Goal: Task Accomplishment & Management: Use online tool/utility

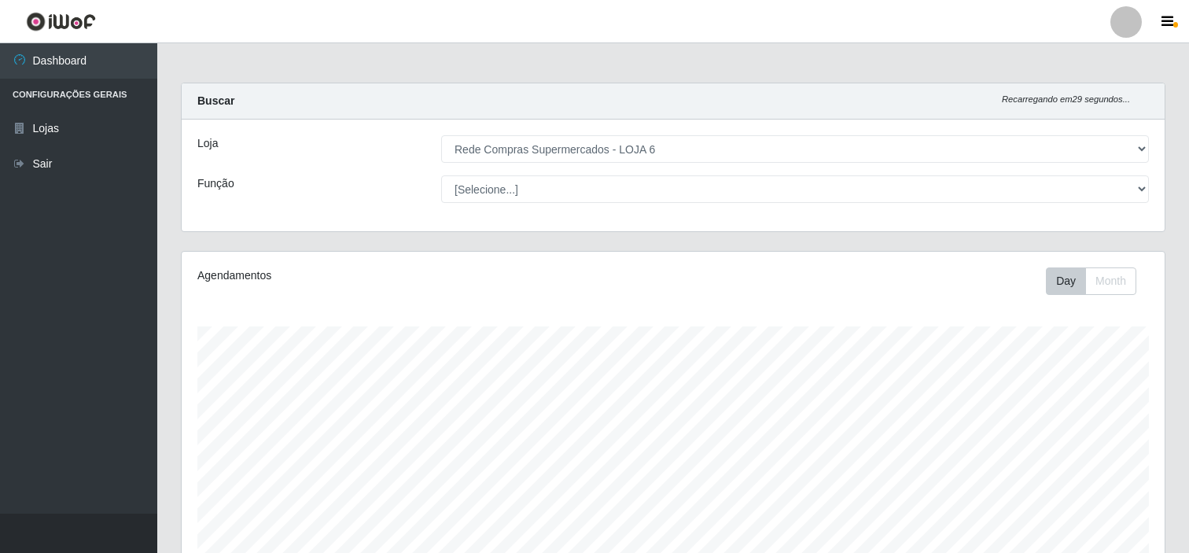
select select "398"
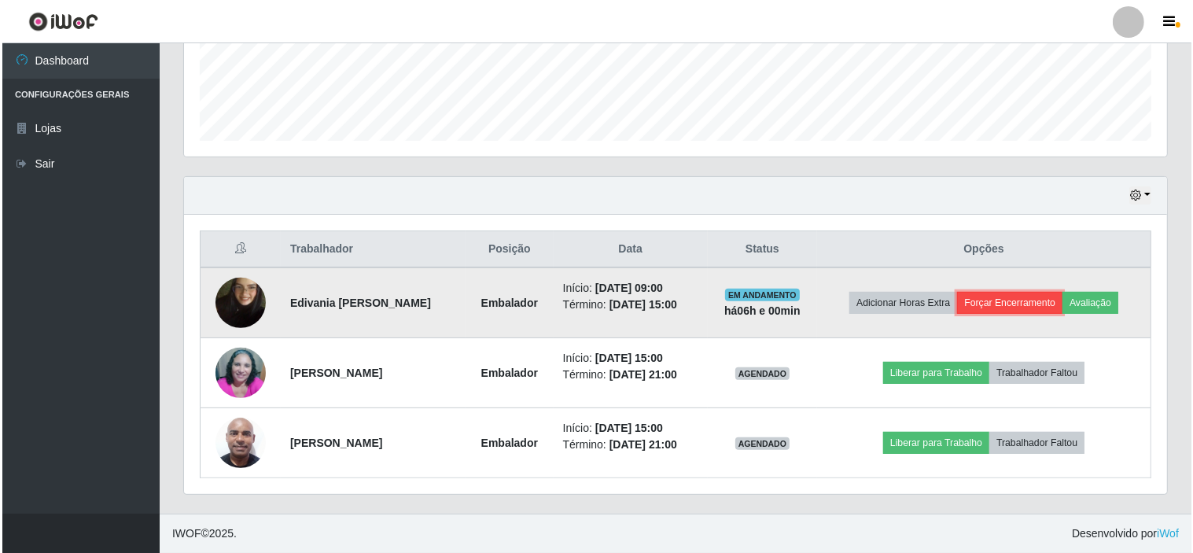
scroll to position [326, 983]
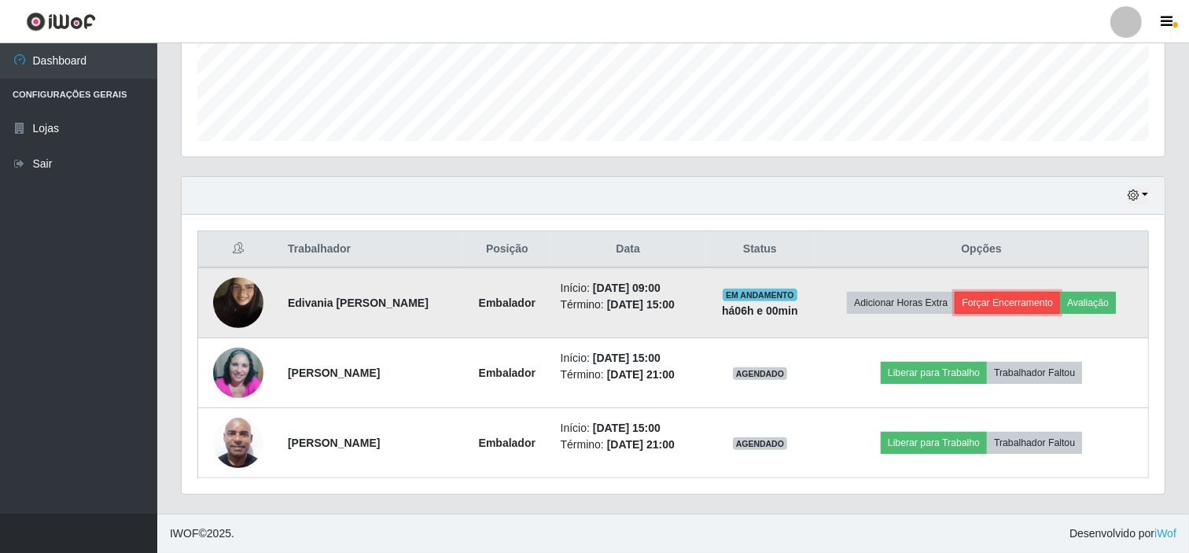
click at [1012, 297] on button "Forçar Encerramento" at bounding box center [1007, 303] width 105 height 22
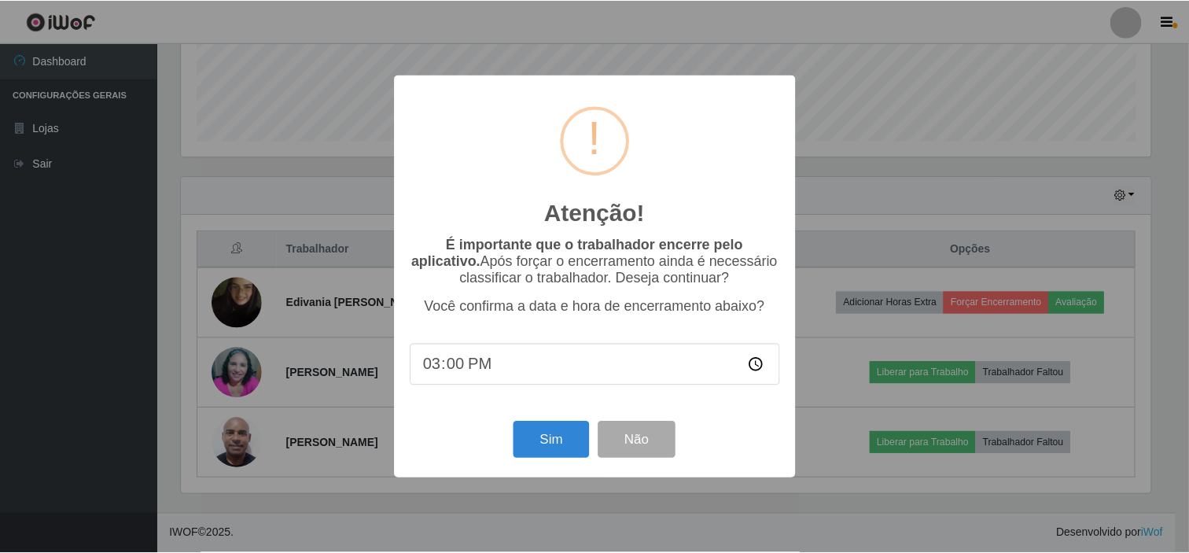
scroll to position [326, 973]
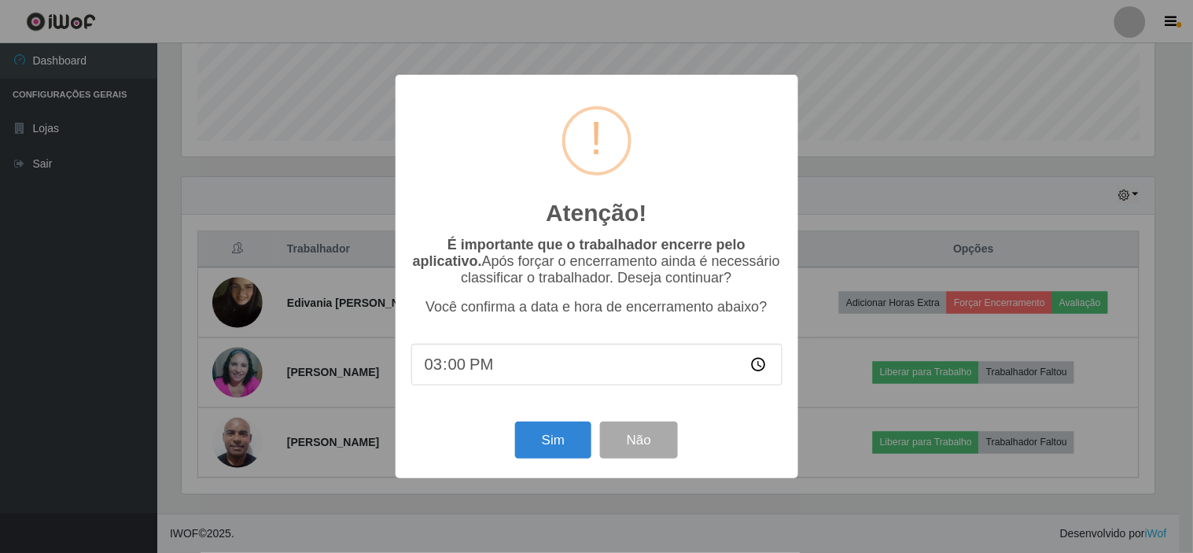
click at [566, 421] on div "Atenção! × É importante que o trabalhador encerre pelo aplicativo. Após forçar …" at bounding box center [597, 276] width 403 height 403
click at [564, 429] on button "Sim" at bounding box center [553, 440] width 76 height 37
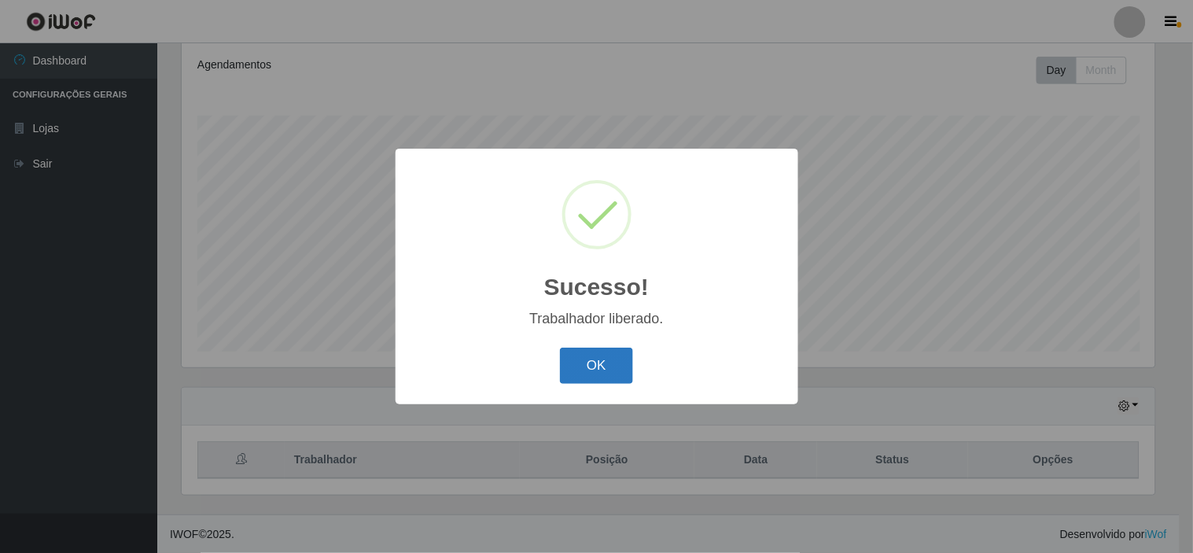
click at [599, 349] on button "OK" at bounding box center [596, 366] width 73 height 37
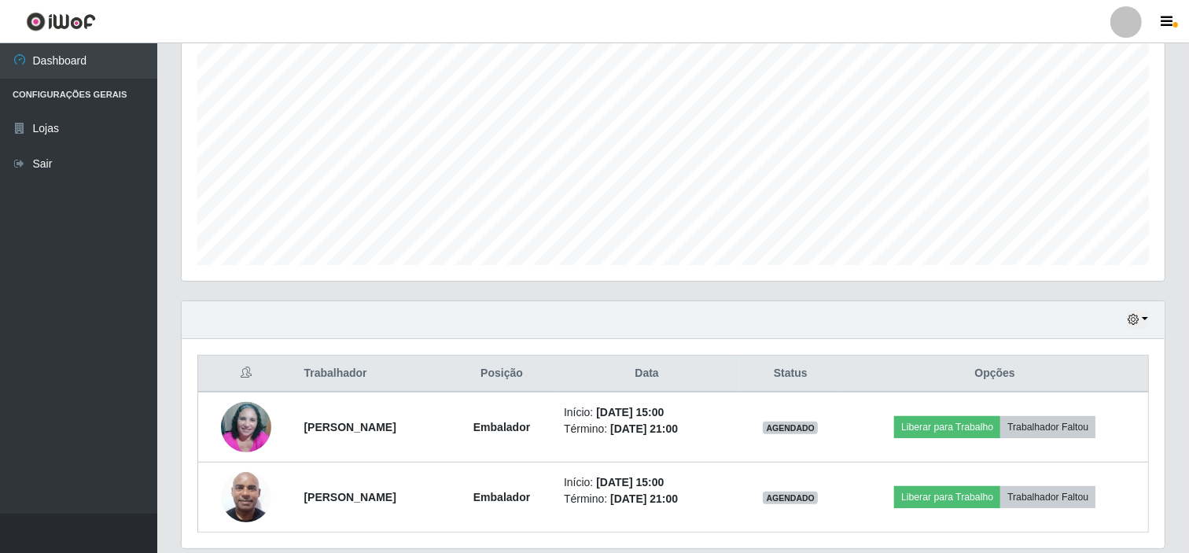
scroll to position [299, 0]
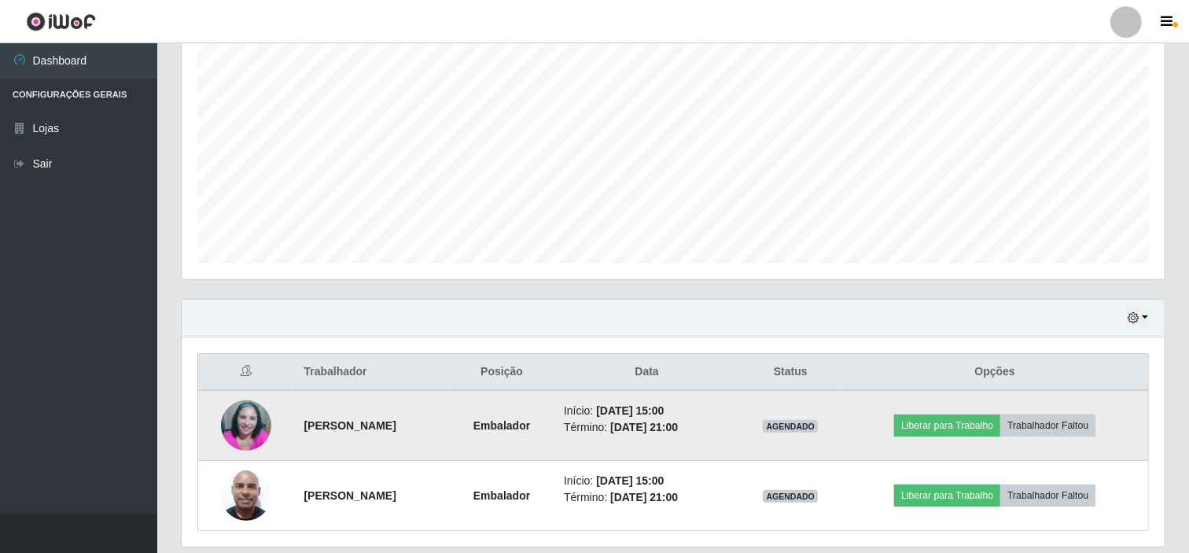
click at [944, 410] on td "Liberar para Trabalho Trabalhador Faltou" at bounding box center [995, 425] width 307 height 71
click at [948, 418] on button "Liberar para Trabalho" at bounding box center [947, 425] width 106 height 22
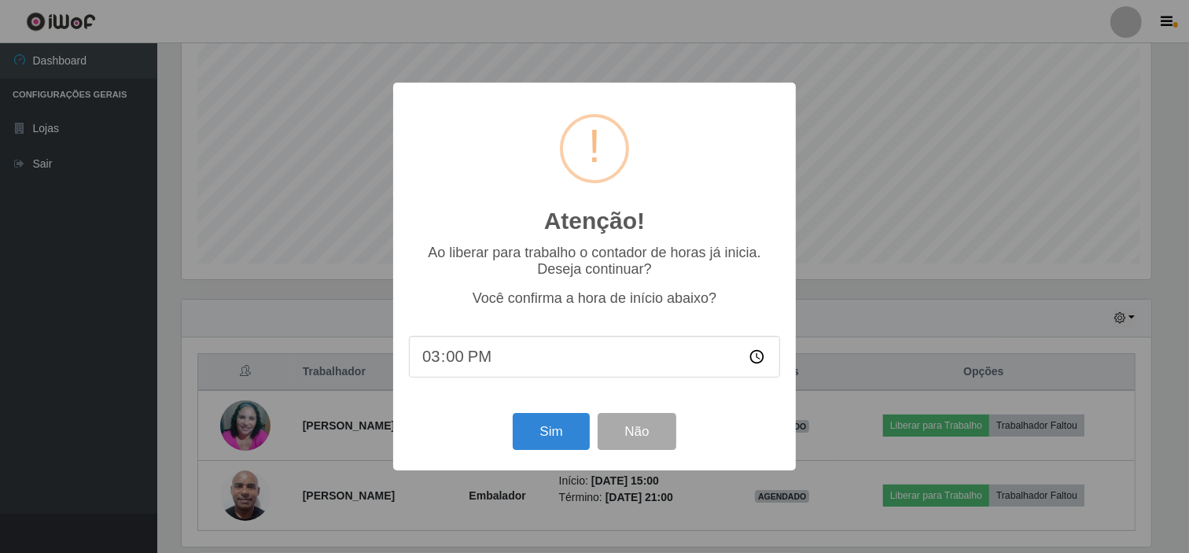
scroll to position [326, 973]
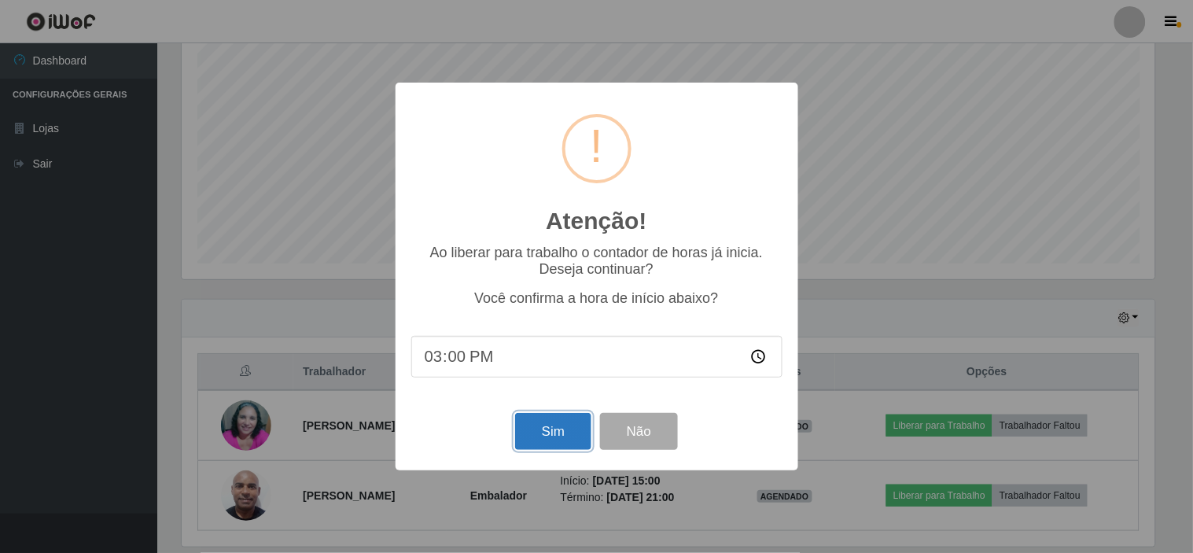
click at [555, 422] on button "Sim" at bounding box center [553, 431] width 76 height 37
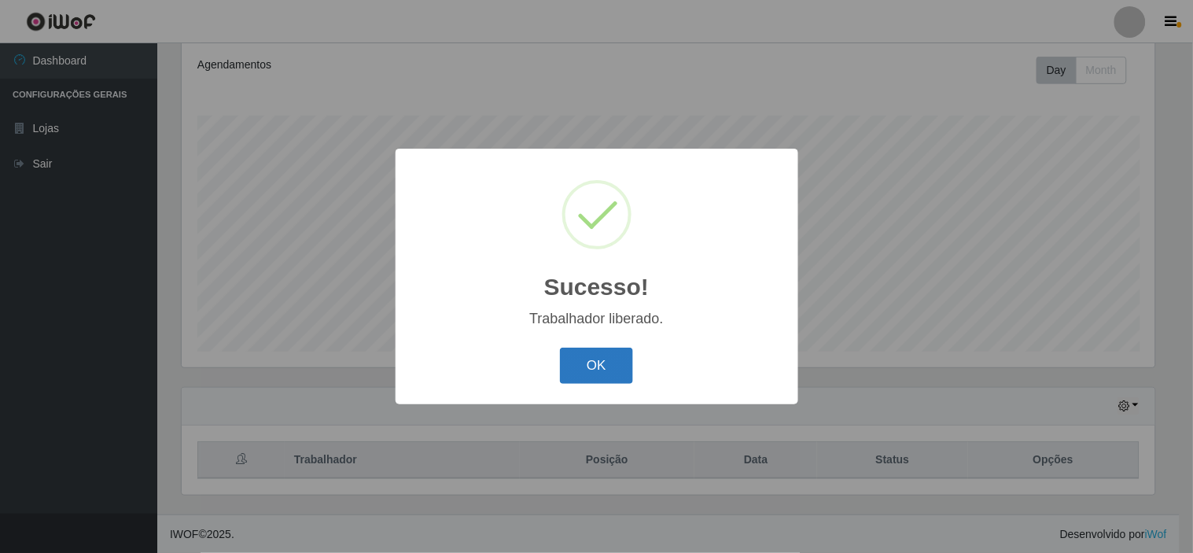
click at [604, 378] on button "OK" at bounding box center [596, 366] width 73 height 37
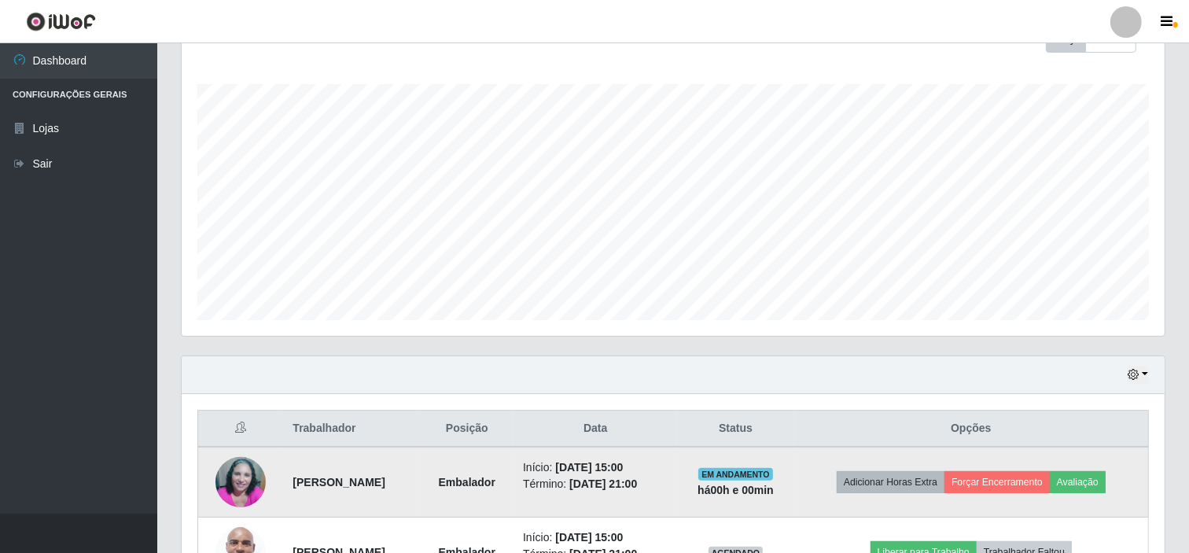
scroll to position [299, 0]
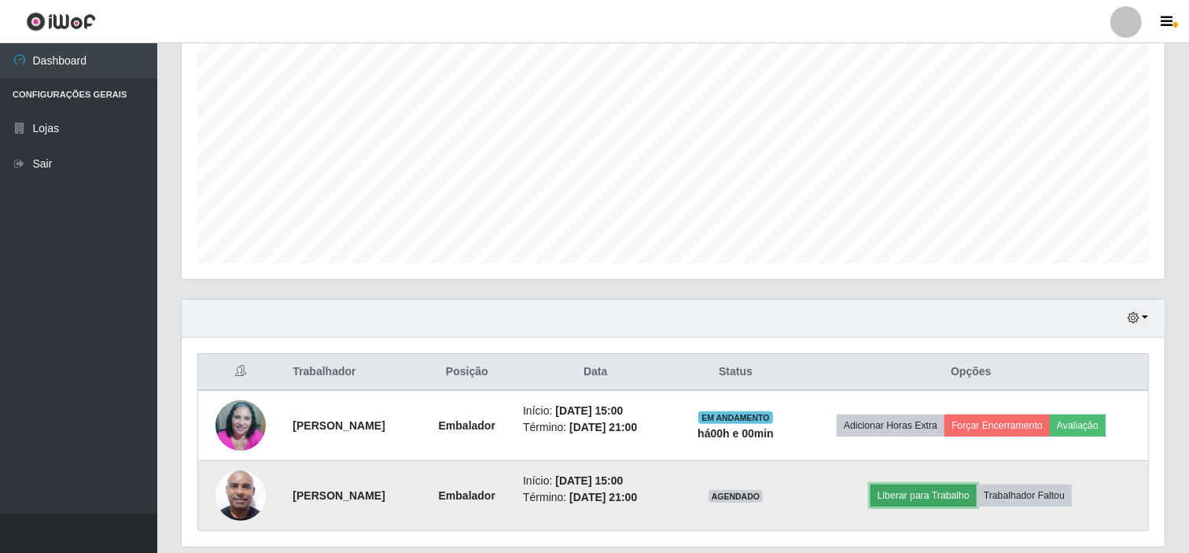
click at [926, 488] on button "Liberar para Trabalho" at bounding box center [924, 495] width 106 height 22
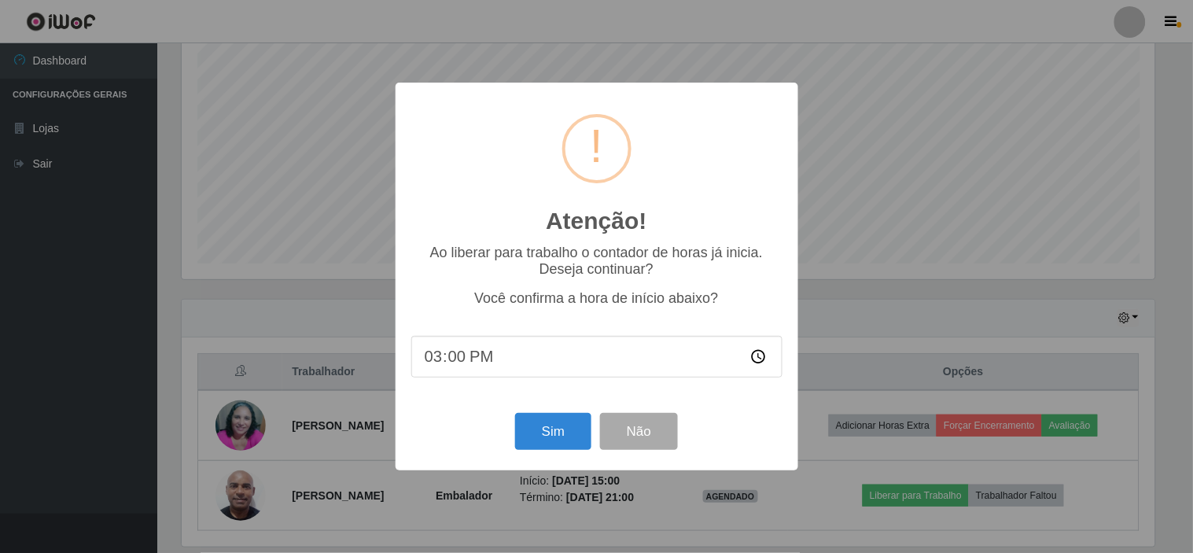
drag, startPoint x: 573, startPoint y: 403, endPoint x: 566, endPoint y: 413, distance: 11.3
click at [571, 403] on div "Atenção! × Ao liberar para trabalho o contador de horas já inicia. Deseja conti…" at bounding box center [597, 276] width 403 height 387
click at [566, 414] on div "Sim Não" at bounding box center [596, 431] width 371 height 45
click at [539, 415] on button "Sim" at bounding box center [553, 431] width 76 height 37
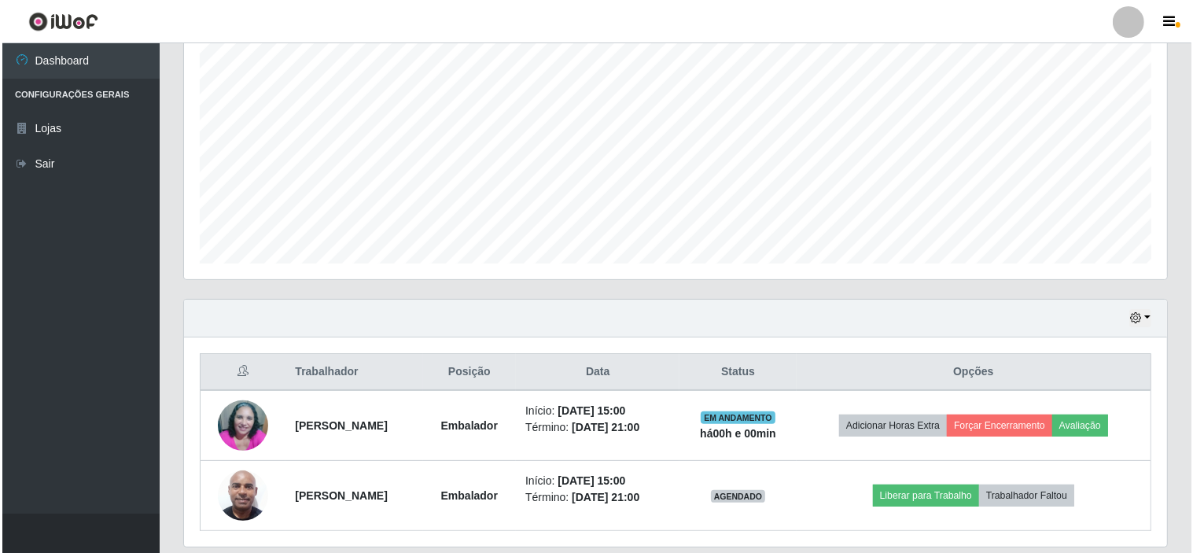
scroll to position [0, 0]
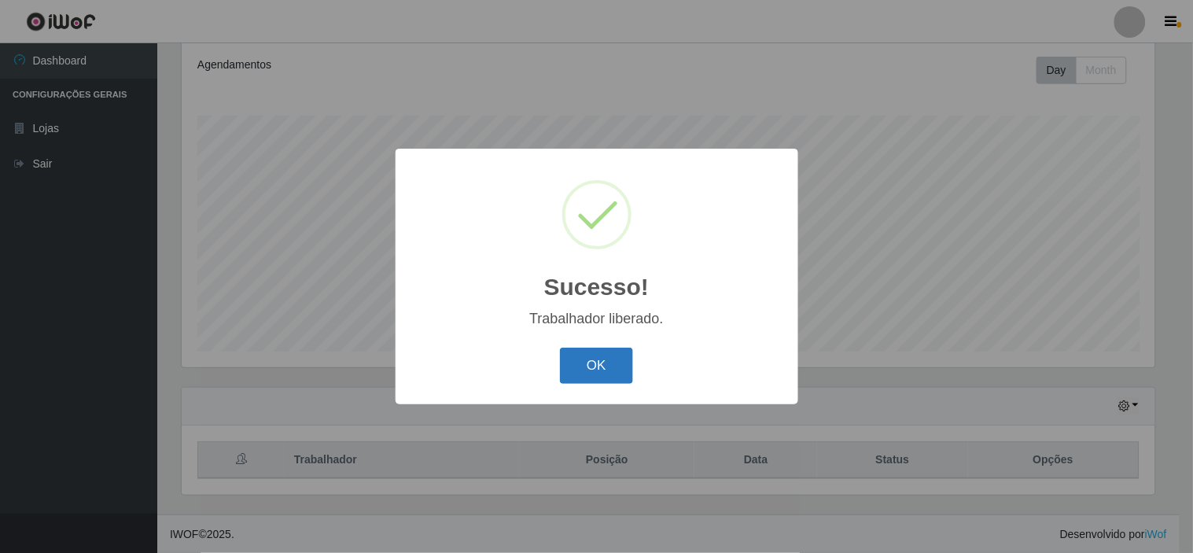
click at [617, 366] on button "OK" at bounding box center [596, 366] width 73 height 37
